Goal: Answer question/provide support

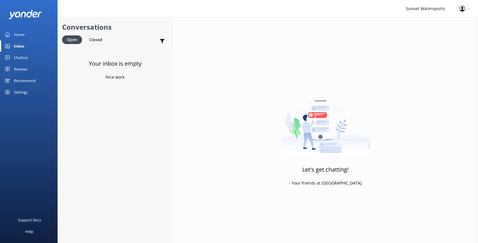
drag, startPoint x: 97, startPoint y: 38, endPoint x: 93, endPoint y: 37, distance: 4.7
click at [97, 38] on div "Closed" at bounding box center [96, 39] width 22 height 9
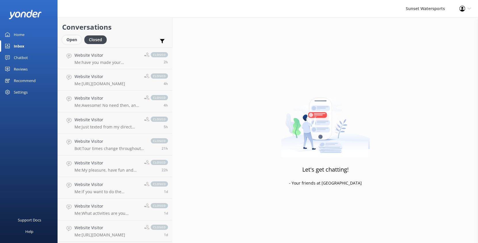
click at [74, 37] on div "Open" at bounding box center [71, 39] width 19 height 9
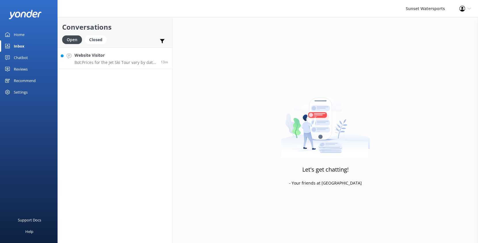
click at [93, 59] on div "Website Visitor Bot: Prices for the Jet Ski Tour vary by date and availability.…" at bounding box center [115, 58] width 82 height 12
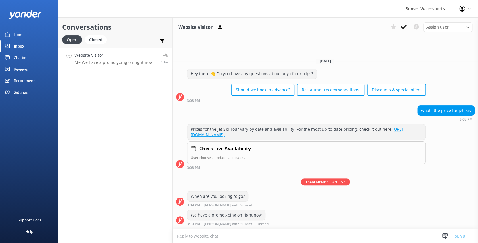
click at [215, 237] on textarea at bounding box center [325, 236] width 305 height 14
type textarea "starts at only 119.95 per jetski"
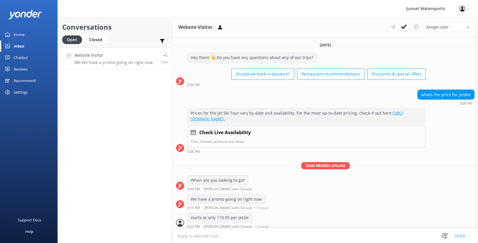
scroll to position [2, 0]
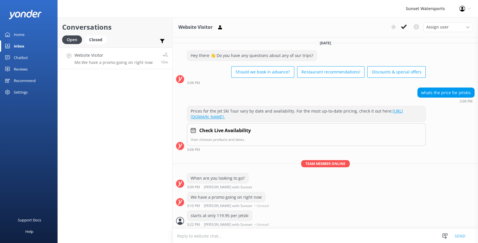
click at [208, 238] on textarea at bounding box center [325, 236] width 305 height 14
paste textarea "[URL][DOMAIN_NAME]"
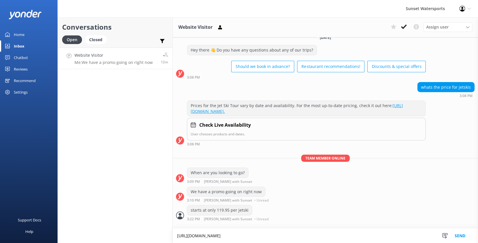
click at [174, 228] on textarea "[URL][DOMAIN_NAME]" at bounding box center [325, 235] width 305 height 14
type textarea "use promo code: SUNSETJETSKI [URL][DOMAIN_NAME]"
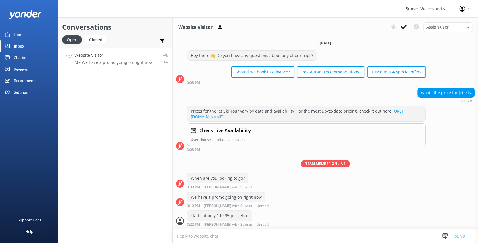
scroll to position [32, 0]
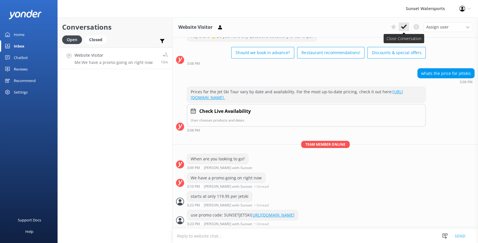
click at [405, 30] on button at bounding box center [404, 26] width 10 height 9
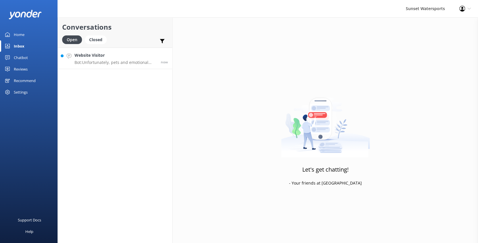
click at [97, 54] on h4 "Website Visitor" at bounding box center [115, 55] width 82 height 6
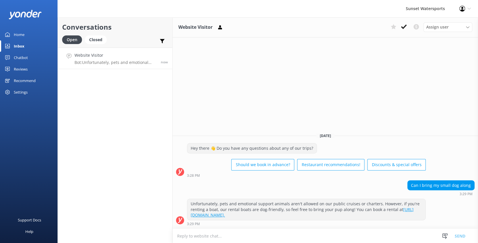
click at [210, 232] on textarea at bounding box center [325, 236] width 305 height 14
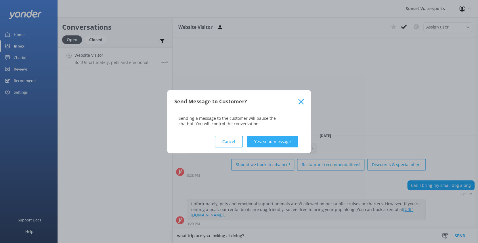
type textarea "what trip are you looking at doing?"
click at [286, 143] on button "Yes, send message" at bounding box center [272, 142] width 51 height 12
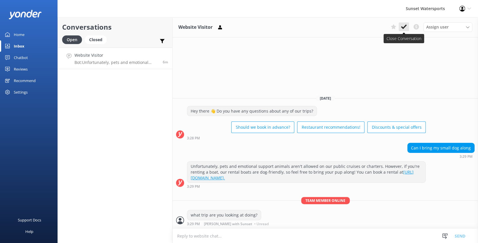
click at [405, 25] on icon at bounding box center [404, 27] width 6 height 6
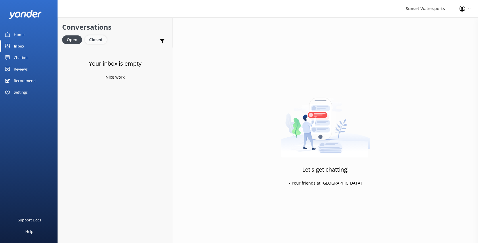
click at [97, 40] on div "Closed" at bounding box center [96, 39] width 22 height 9
click at [77, 39] on div "Open" at bounding box center [71, 39] width 19 height 9
click at [93, 41] on div "Closed" at bounding box center [96, 39] width 22 height 9
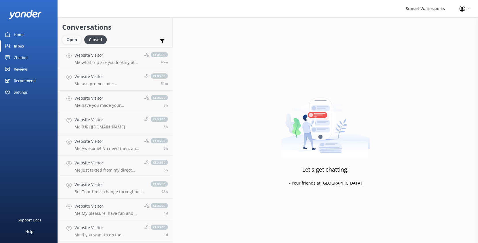
click at [73, 42] on div "Open" at bounding box center [71, 39] width 19 height 9
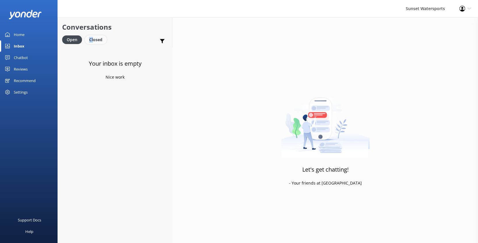
click at [93, 36] on div "Closed" at bounding box center [96, 39] width 22 height 9
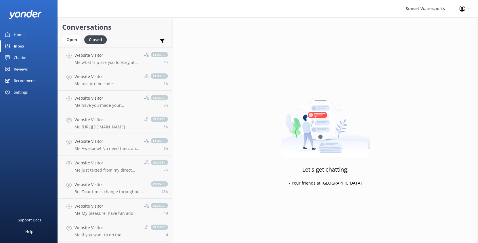
click at [62, 35] on div "Open Closed" at bounding box center [85, 42] width 47 height 14
click at [75, 38] on div "Open" at bounding box center [71, 39] width 19 height 9
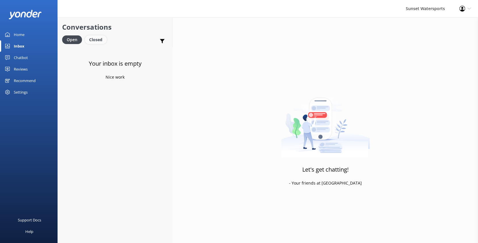
click at [99, 37] on div "Closed" at bounding box center [96, 39] width 22 height 9
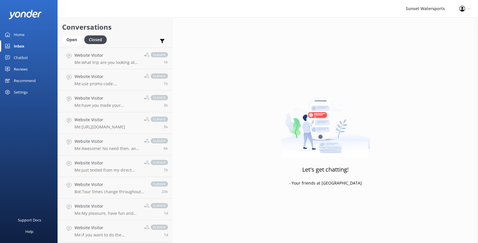
click at [48, 37] on link "Home" at bounding box center [29, 35] width 58 height 12
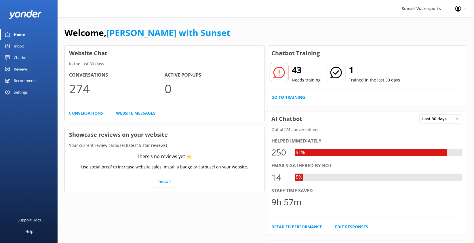
click at [12, 45] on link "Inbox" at bounding box center [29, 46] width 58 height 12
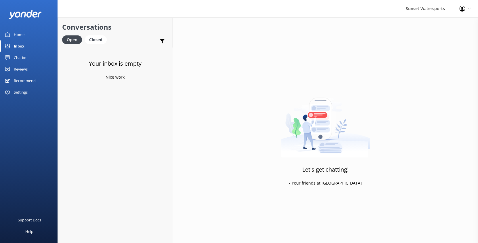
click at [456, 7] on div "Profile Settings Logout" at bounding box center [465, 8] width 26 height 17
click at [434, 41] on link "Logout" at bounding box center [450, 39] width 58 height 14
